Goal: Task Accomplishment & Management: Manage account settings

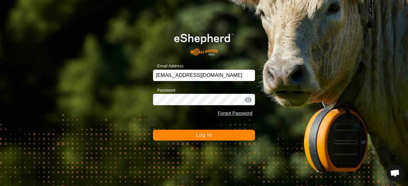
click at [221, 131] on button "Log In" at bounding box center [204, 135] width 102 height 11
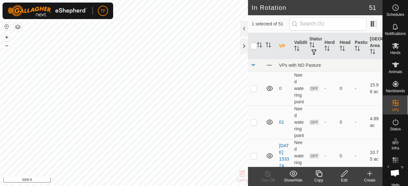
checkbox input "true"
checkbox input "false"
click at [191, 186] on html "TF Schedules Notifications Herds Animals Neckbands VPs Status Infra Heatmap Hel…" at bounding box center [204, 93] width 408 height 186
checkbox input "false"
checkbox input "true"
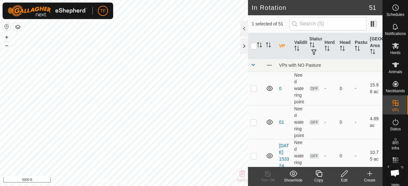
checkbox input "true"
checkbox input "false"
checkbox input "true"
checkbox input "false"
click at [319, 174] on icon at bounding box center [319, 174] width 8 height 8
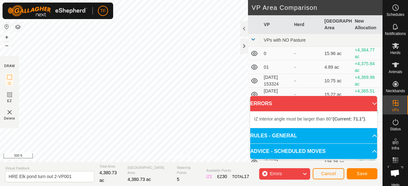
click at [4, 103] on div "Privacy Policy Contact Us Type: Inclusion Zone undefined Animal + – ⇧ i 500 ft …" at bounding box center [191, 93] width 382 height 186
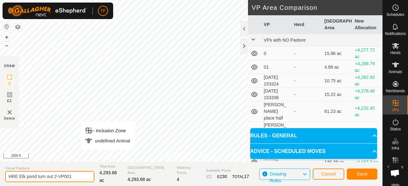
click at [79, 177] on input "HRE Elk pond turn out 2-VP001" at bounding box center [49, 176] width 89 height 11
type input "HRE Elk pond Plus Mid Fir Mnt"
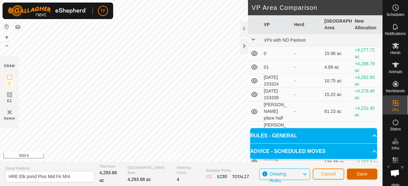
click at [355, 173] on button "Save" at bounding box center [362, 174] width 31 height 11
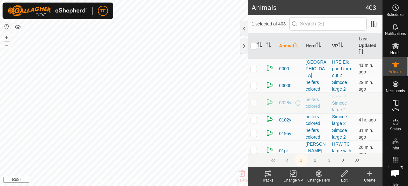
click at [258, 45] on icon "Activate to sort" at bounding box center [258, 44] width 1 height 5
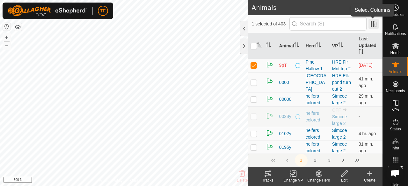
click at [372, 25] on span at bounding box center [373, 24] width 10 height 10
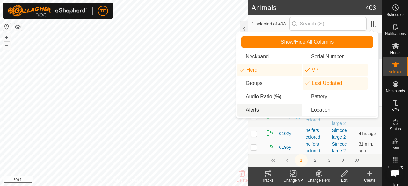
click at [251, 113] on li "Alerts" at bounding box center [269, 110] width 65 height 13
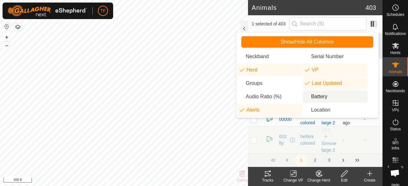
click at [322, 97] on li "Battery" at bounding box center [335, 97] width 65 height 13
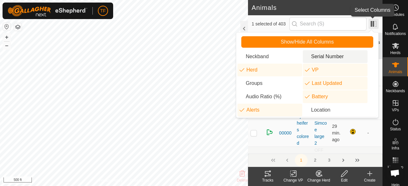
click at [373, 22] on span at bounding box center [373, 24] width 10 height 10
